Goal: Task Accomplishment & Management: Manage account settings

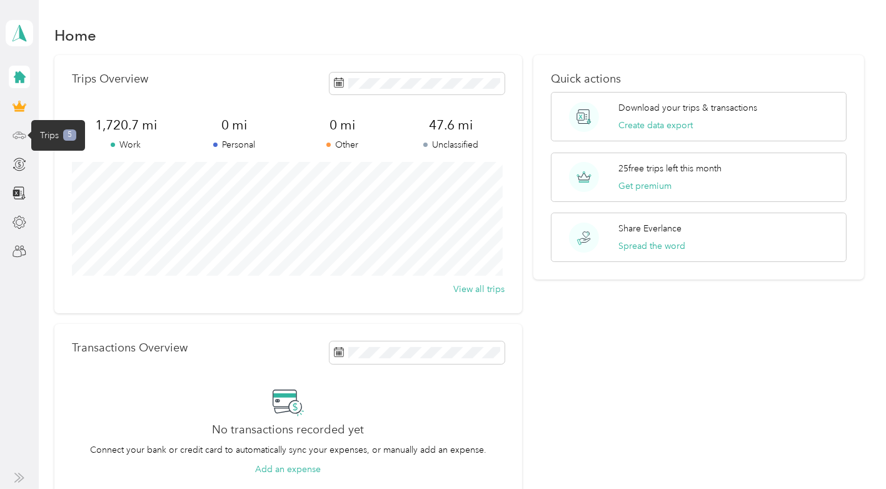
click at [19, 131] on icon at bounding box center [20, 135] width 14 height 14
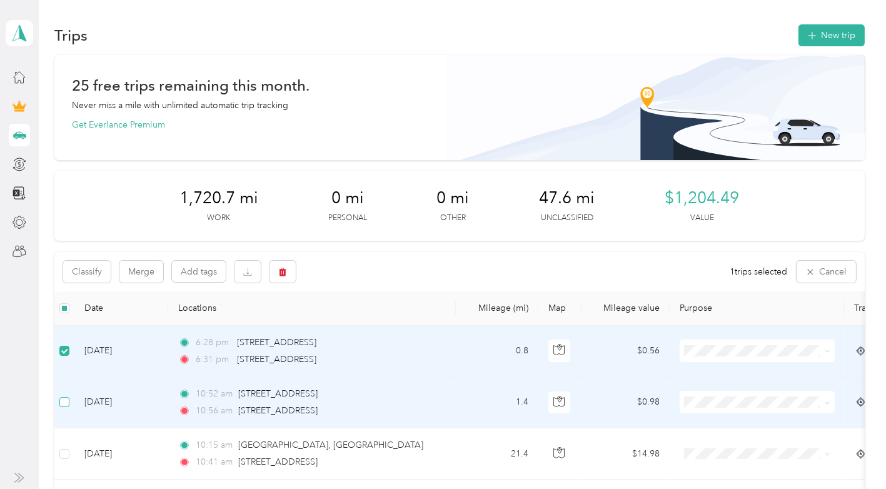
click at [63, 396] on label at bounding box center [64, 402] width 10 height 14
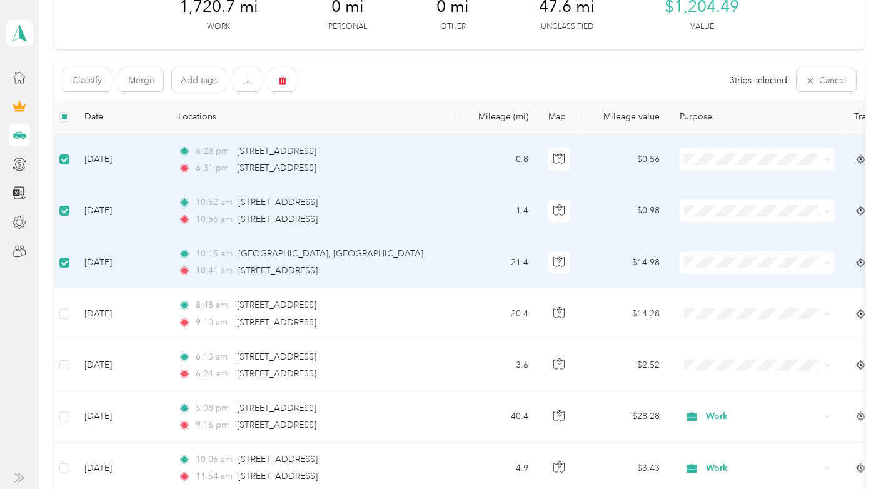
scroll to position [223, 0]
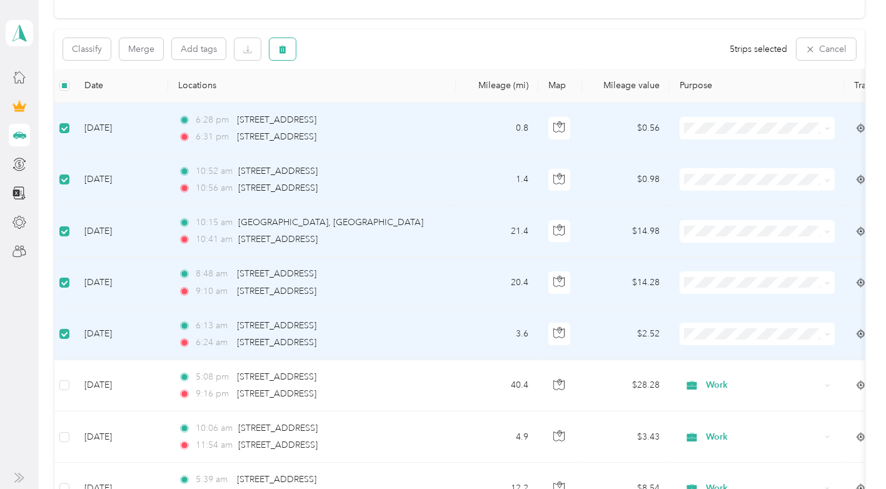
click at [280, 51] on icon "button" at bounding box center [283, 49] width 8 height 8
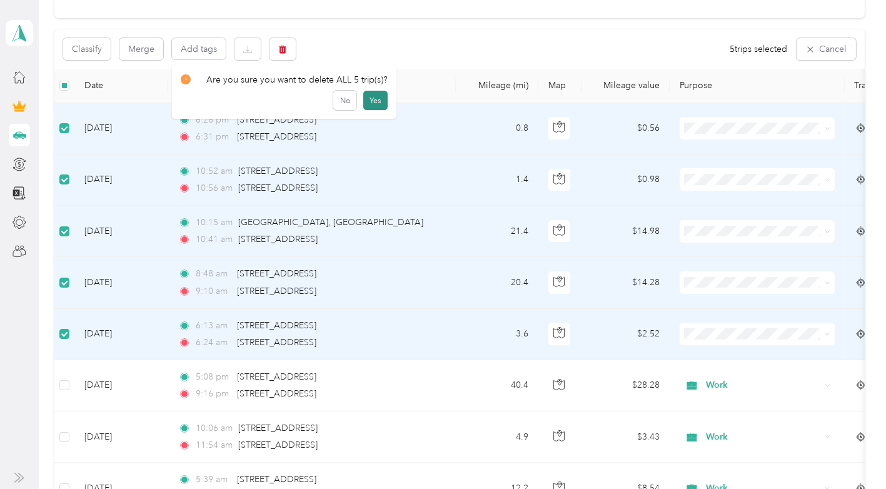
click at [375, 101] on button "Yes" at bounding box center [375, 101] width 24 height 20
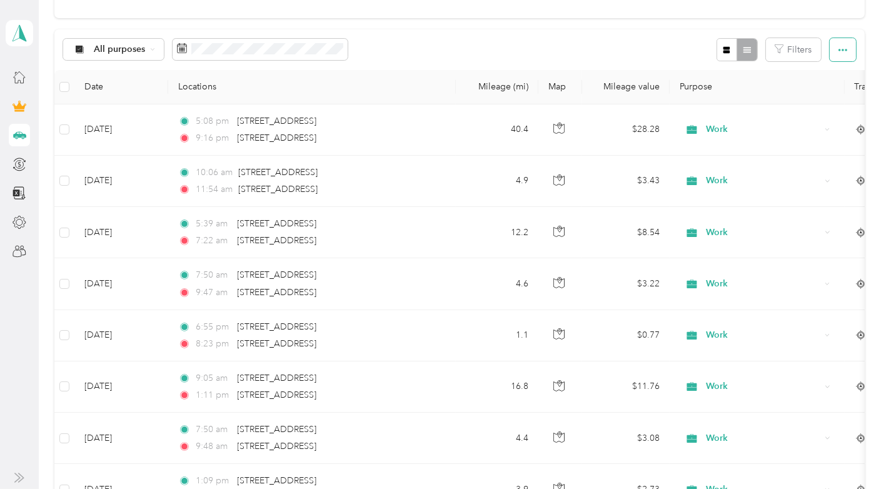
click at [839, 44] on span "button" at bounding box center [843, 49] width 9 height 11
click at [828, 93] on span "Export" at bounding box center [822, 94] width 26 height 11
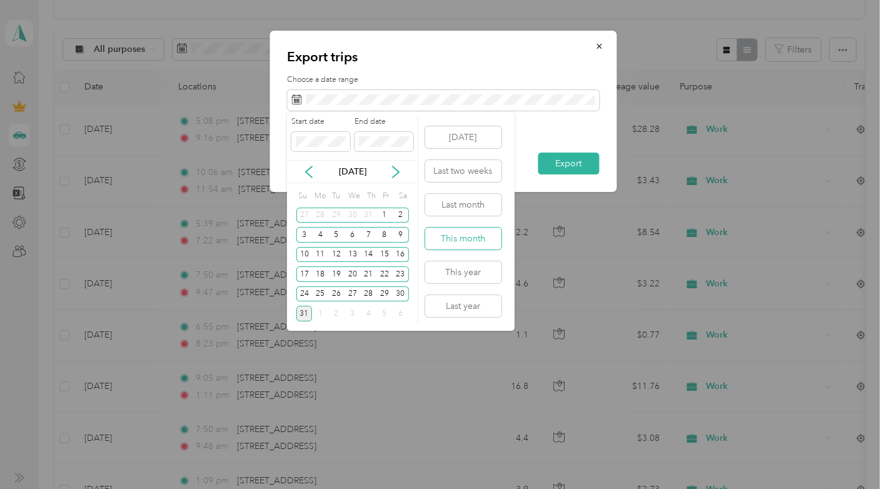
click at [475, 236] on button "This month" at bounding box center [463, 239] width 76 height 22
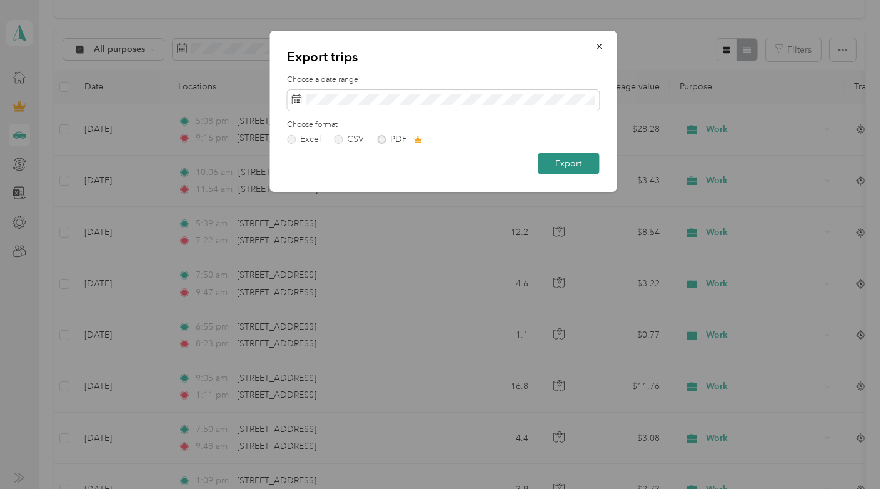
click at [574, 167] on button "Export" at bounding box center [568, 164] width 61 height 22
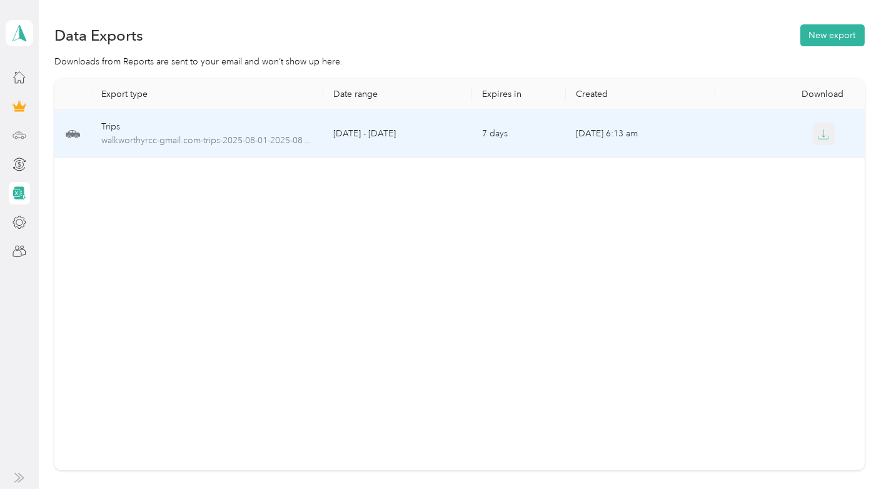
click at [823, 134] on icon "button" at bounding box center [823, 134] width 11 height 11
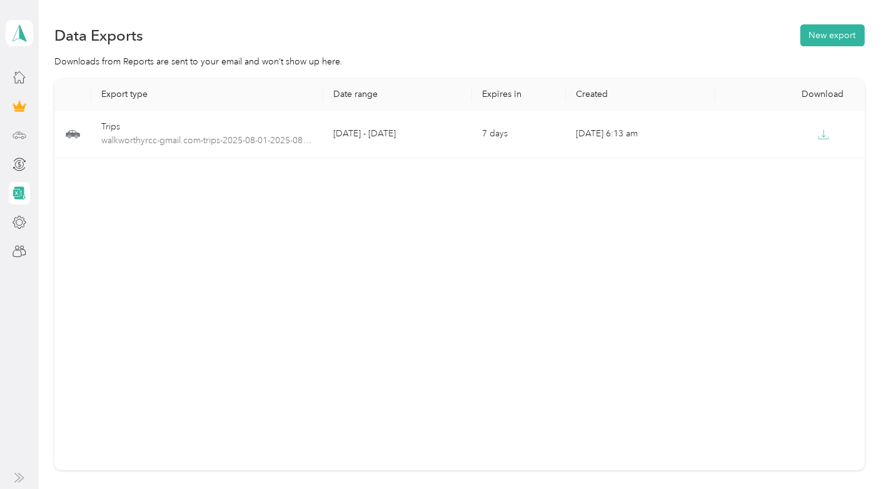
click at [28, 131] on div at bounding box center [19, 135] width 21 height 23
